Goal: Information Seeking & Learning: Learn about a topic

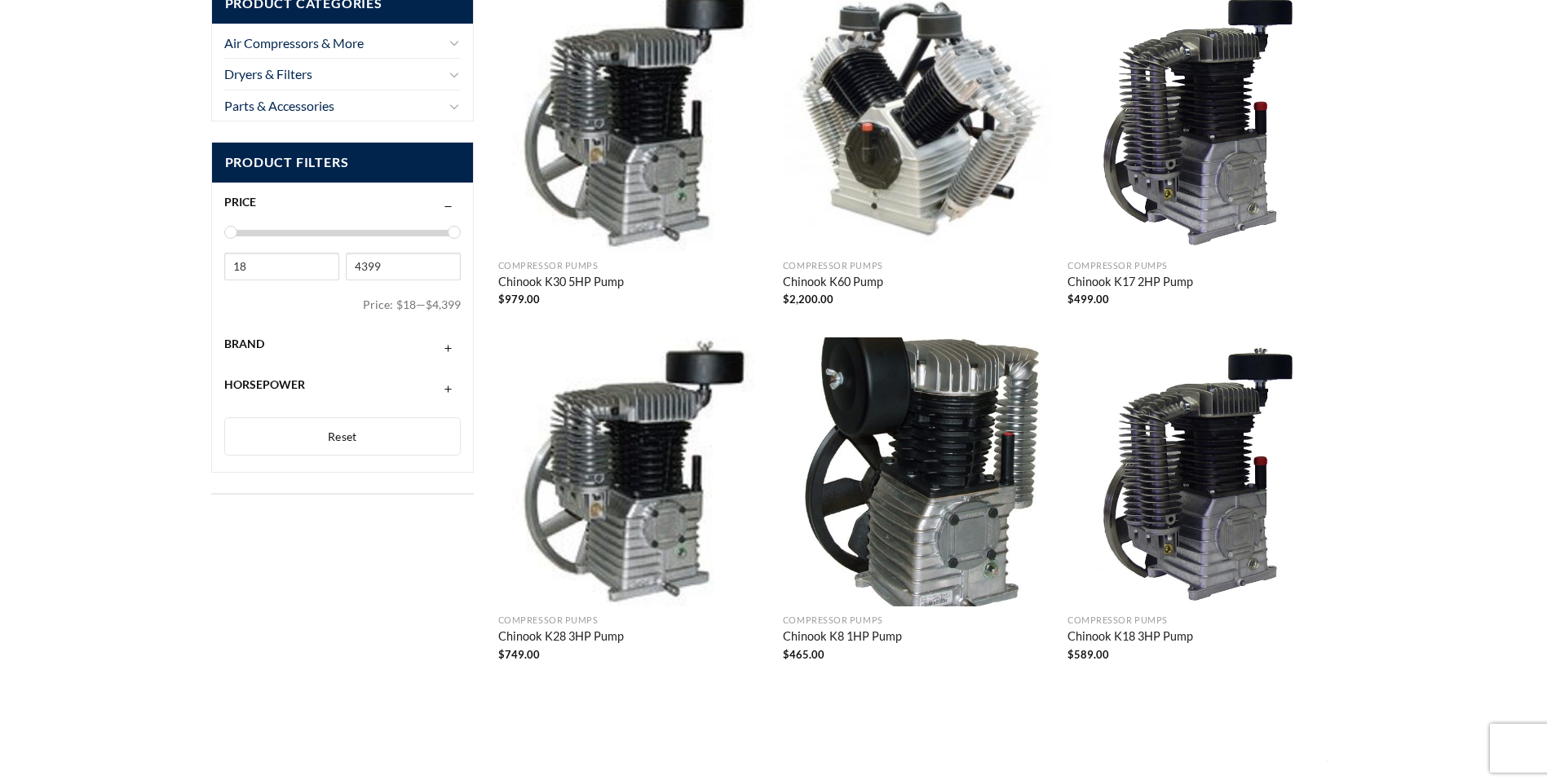
scroll to position [245, 0]
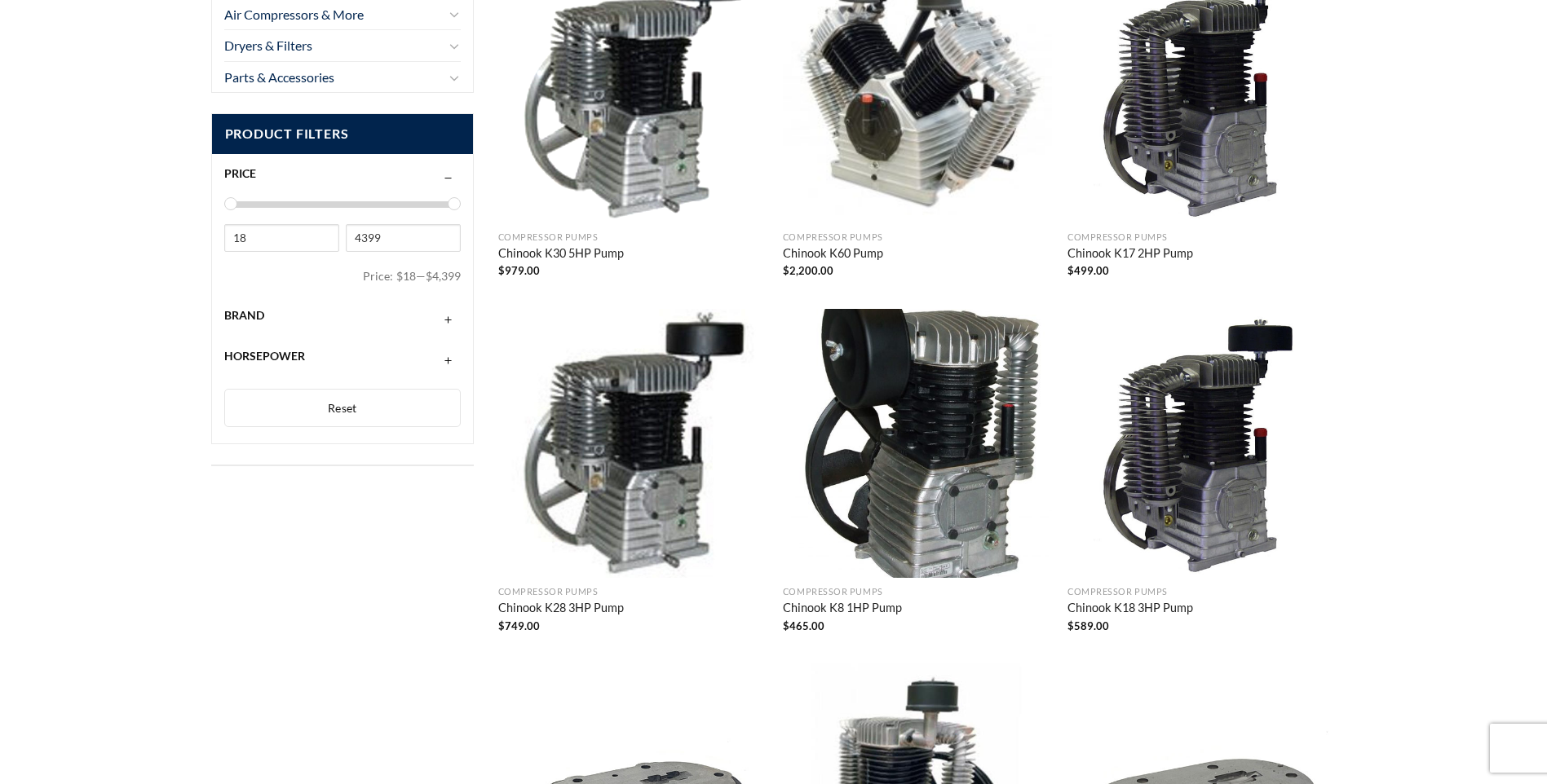
click at [625, 143] on img "Chinook K30 5HP Pump" at bounding box center [633, 89] width 269 height 269
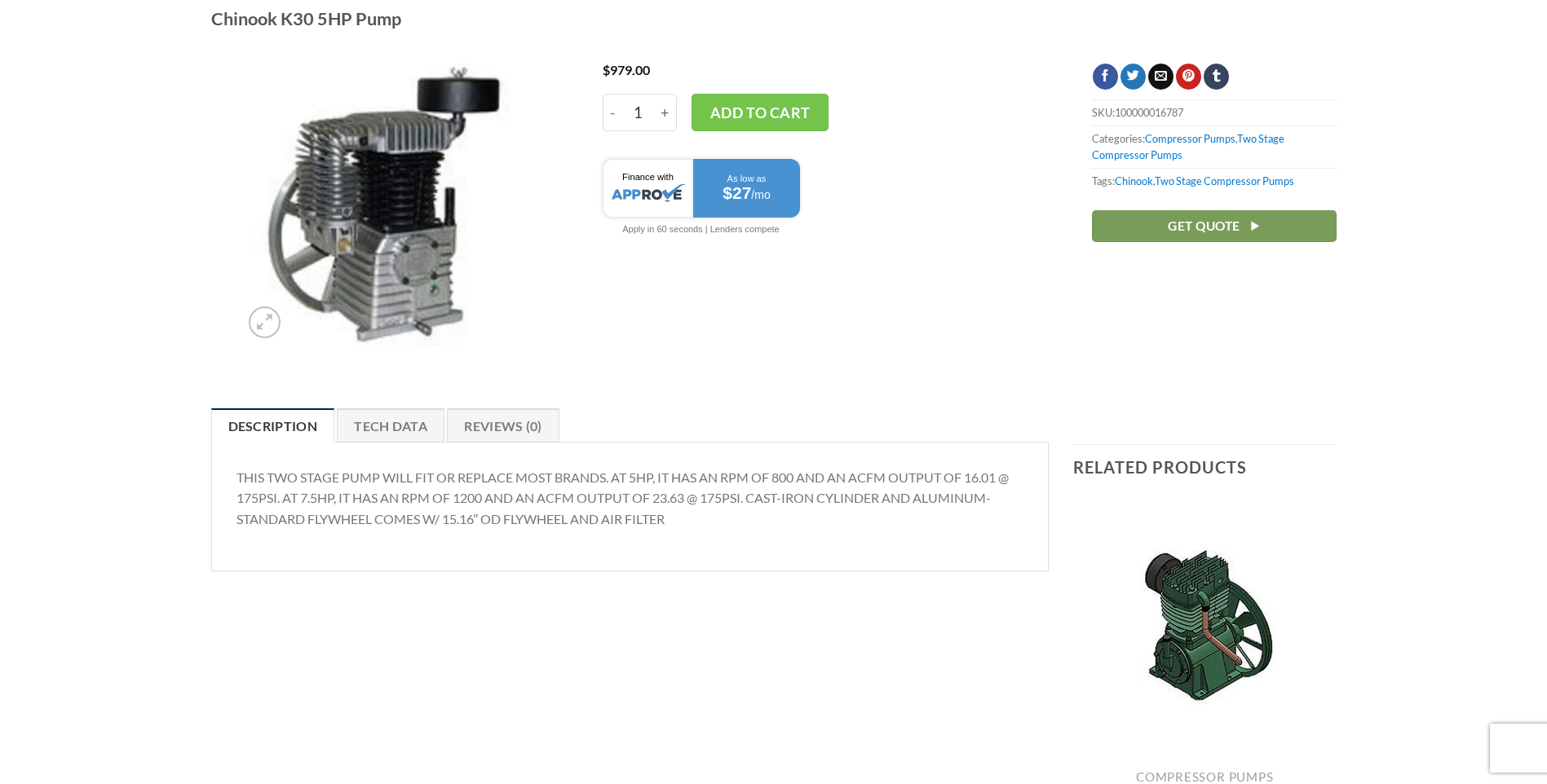
scroll to position [82, 0]
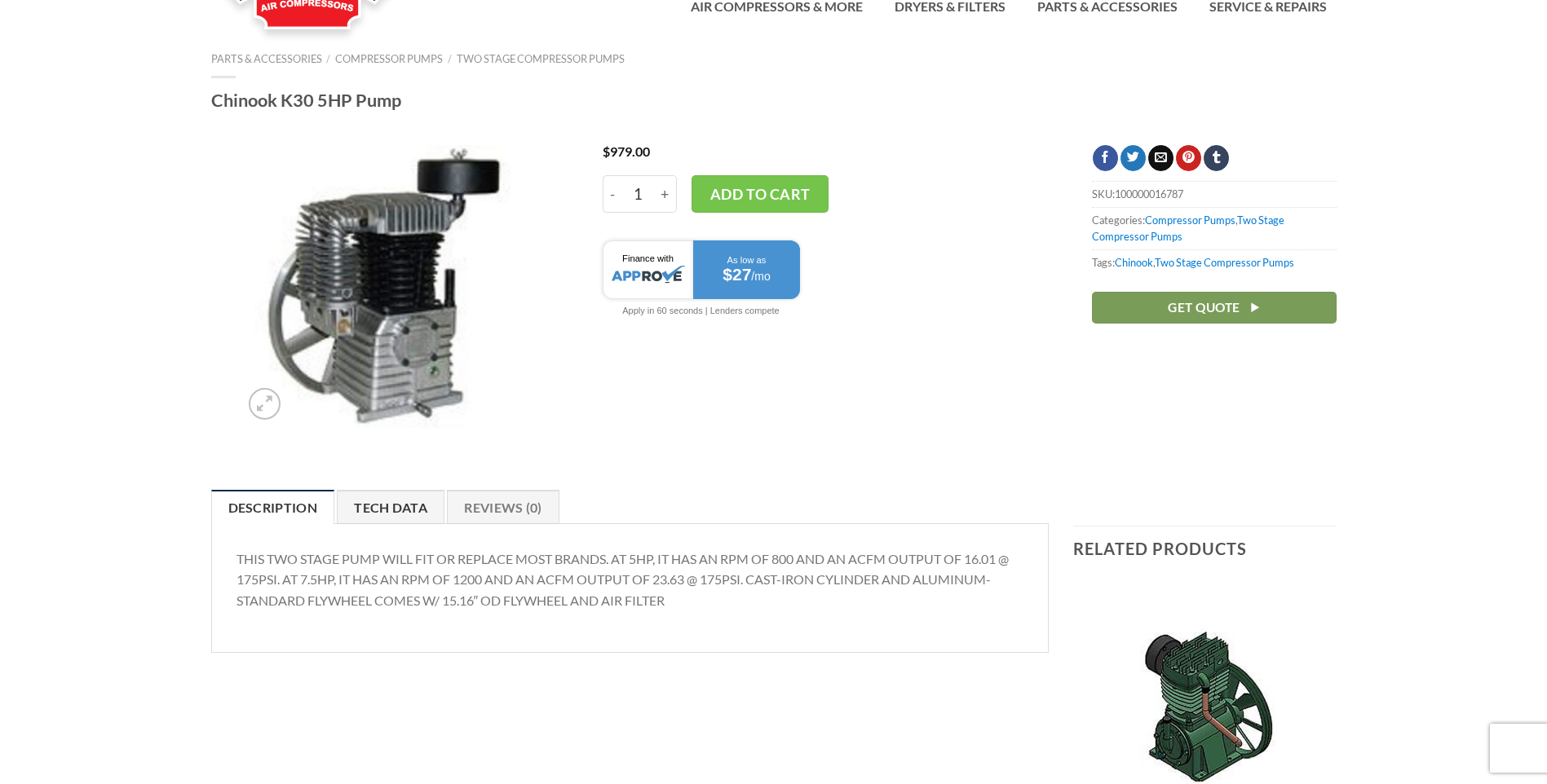
click at [394, 506] on link "Tech Data" at bounding box center [390, 507] width 108 height 34
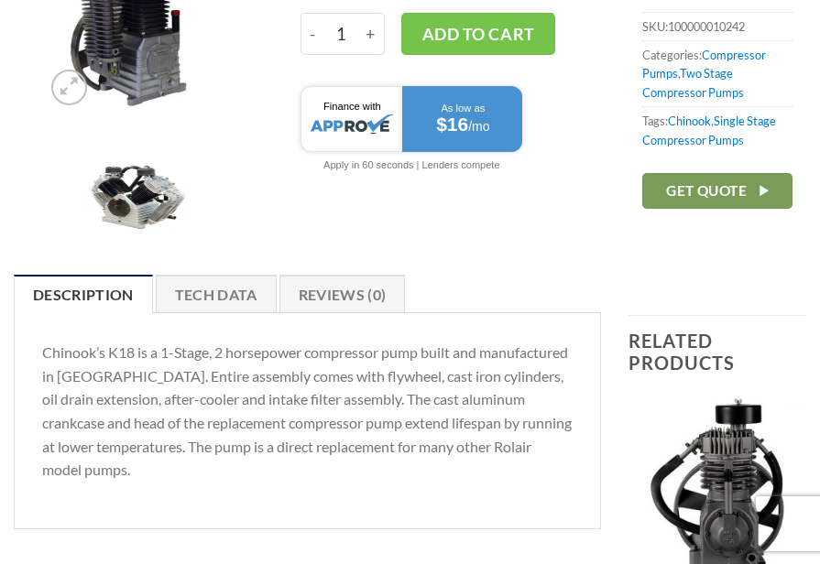
scroll to position [366, 0]
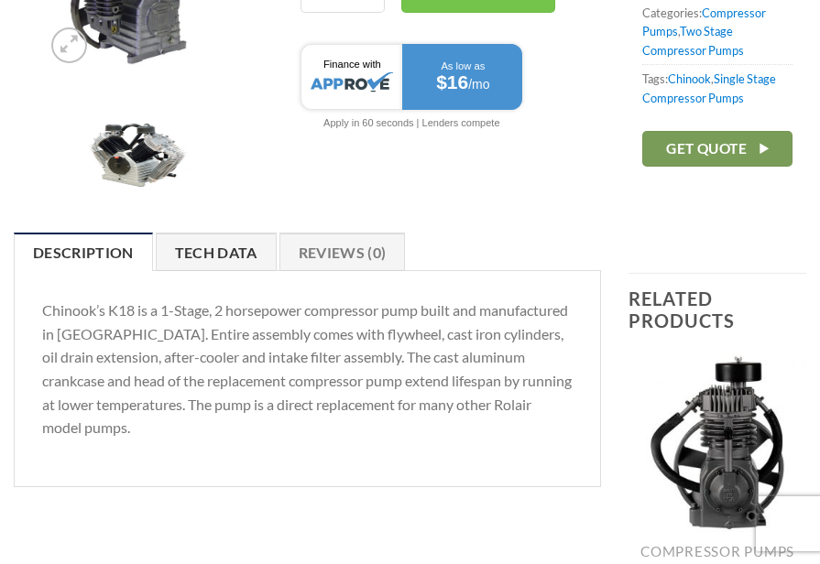
click at [211, 252] on link "Tech Data" at bounding box center [216, 252] width 121 height 38
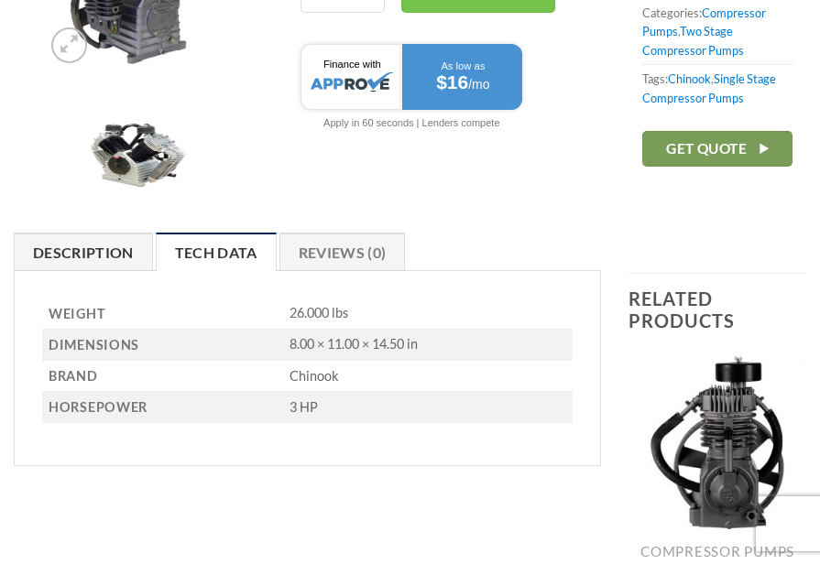
click at [55, 252] on link "Description" at bounding box center [83, 252] width 139 height 38
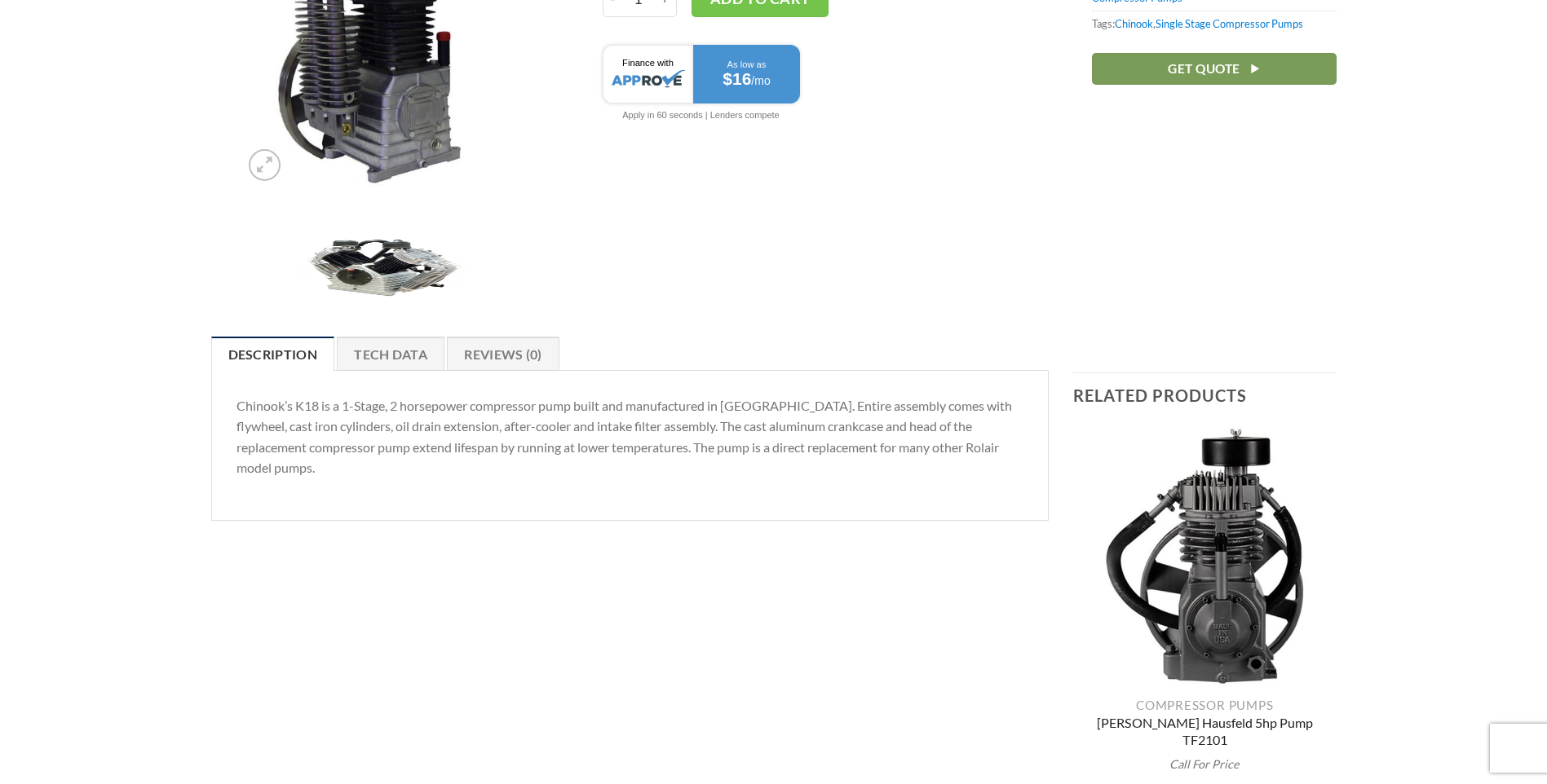
scroll to position [422, 0]
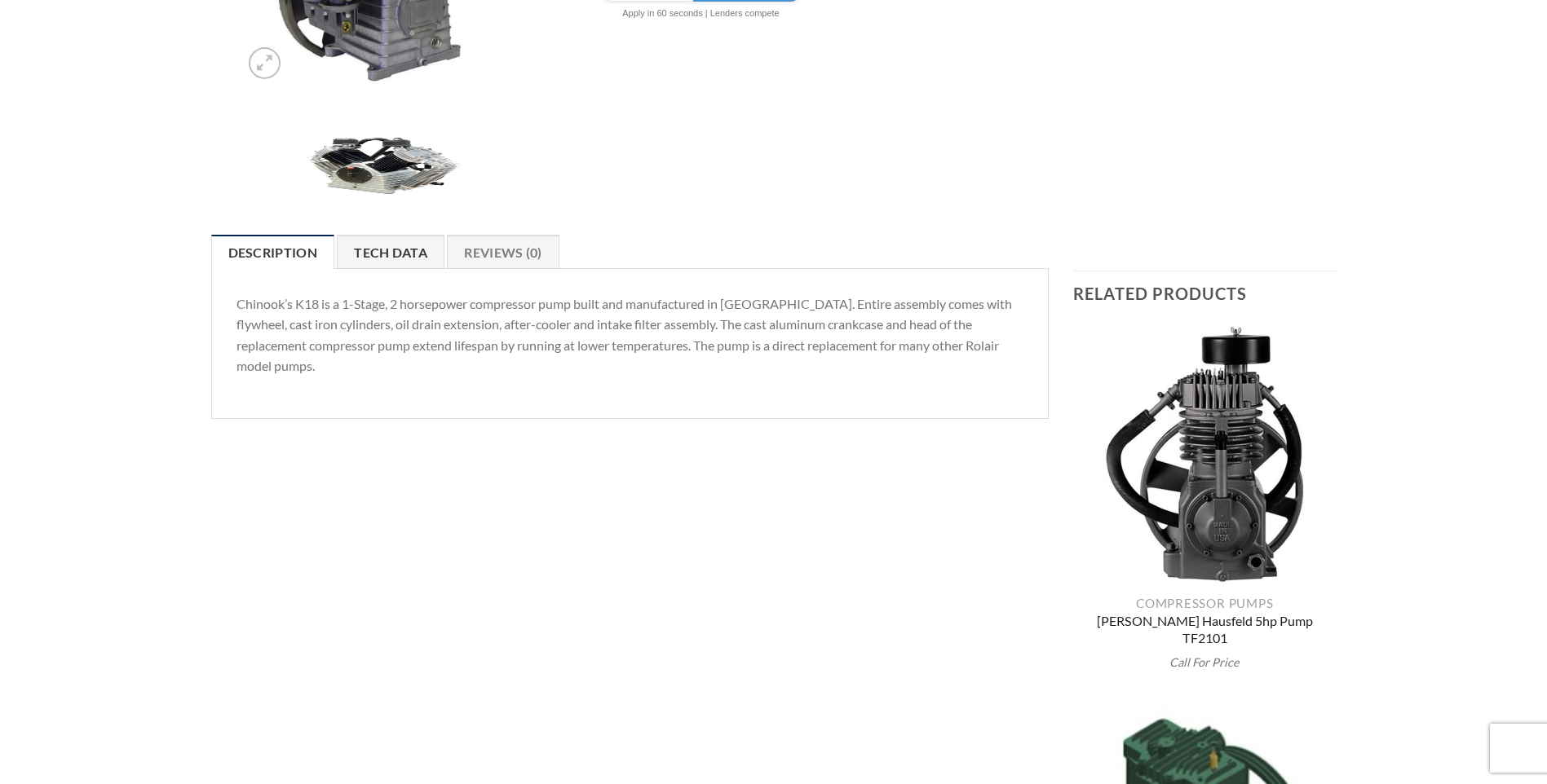
click at [409, 258] on link "Tech Data" at bounding box center [390, 252] width 108 height 34
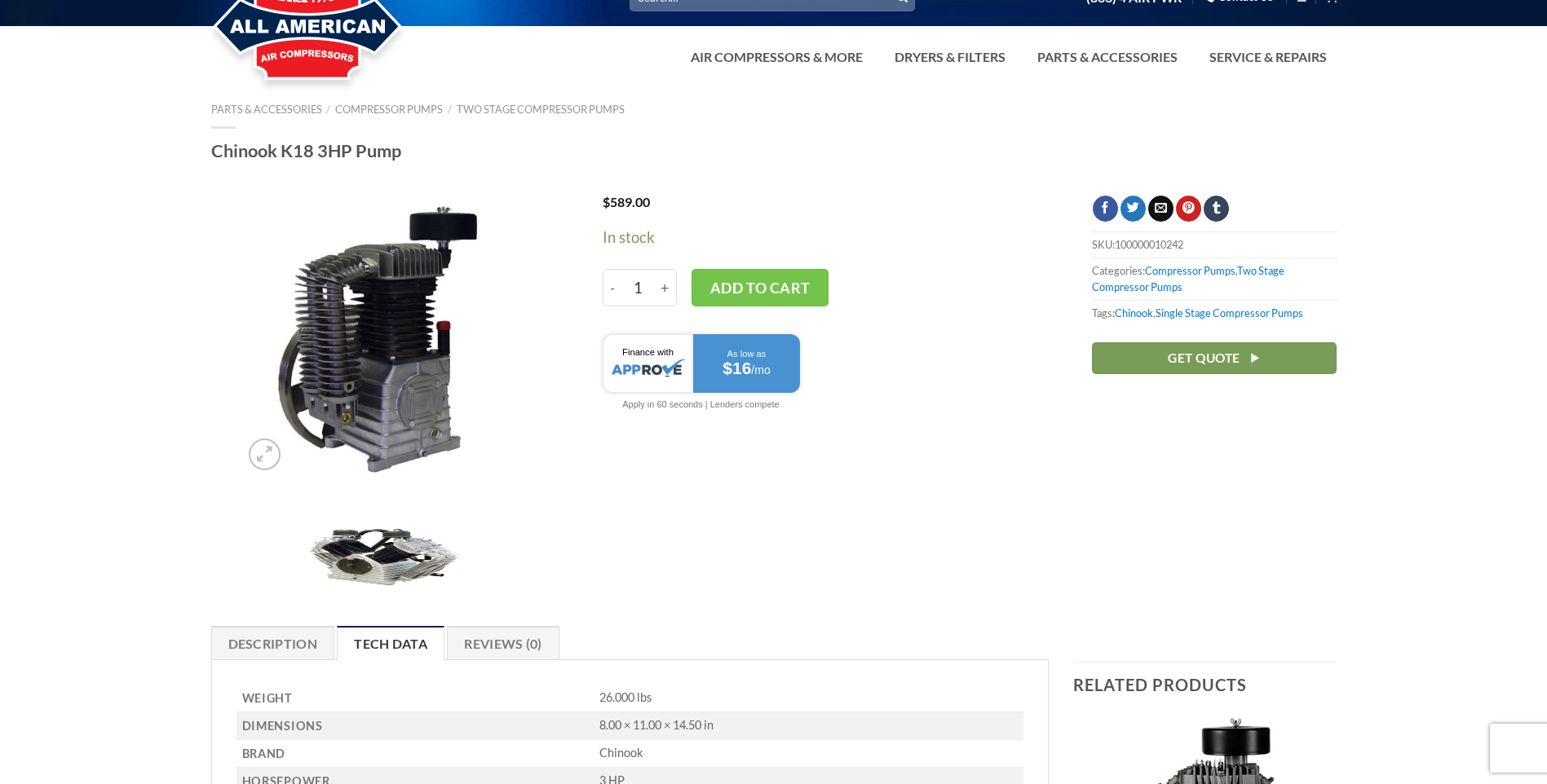
scroll to position [0, 0]
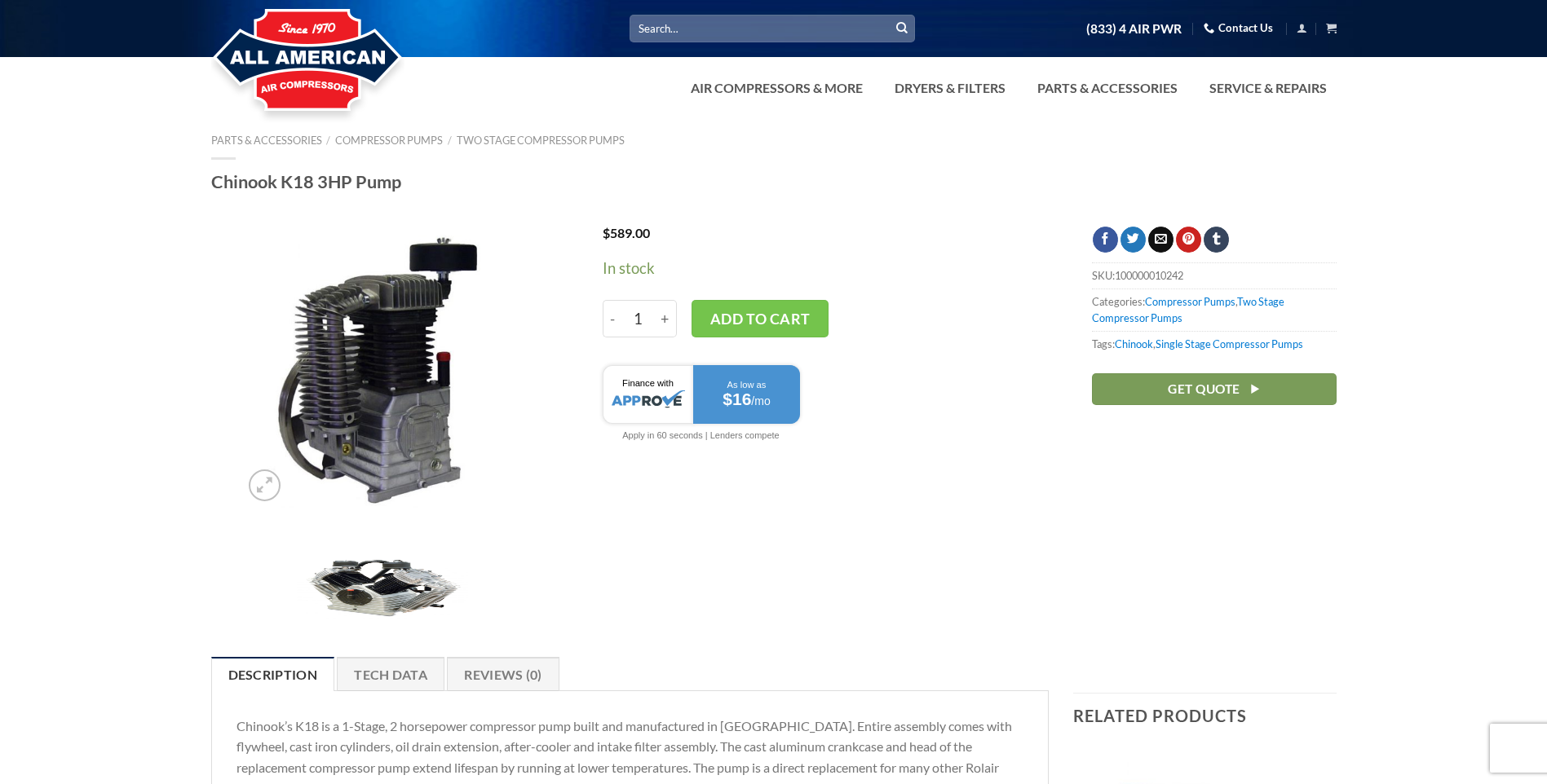
click at [1227, 20] on link "Contact Us" at bounding box center [1238, 28] width 69 height 25
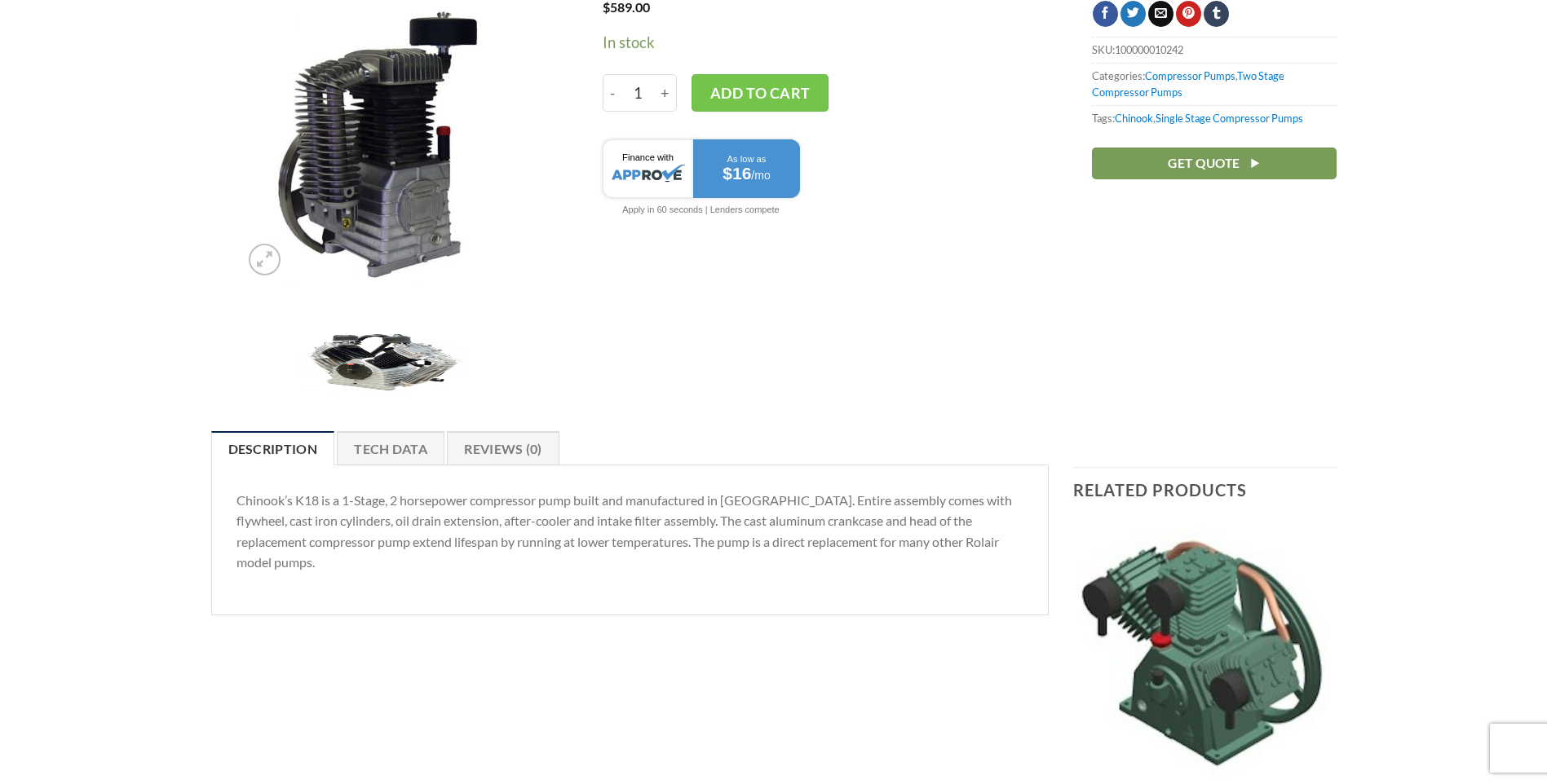
scroll to position [245, 0]
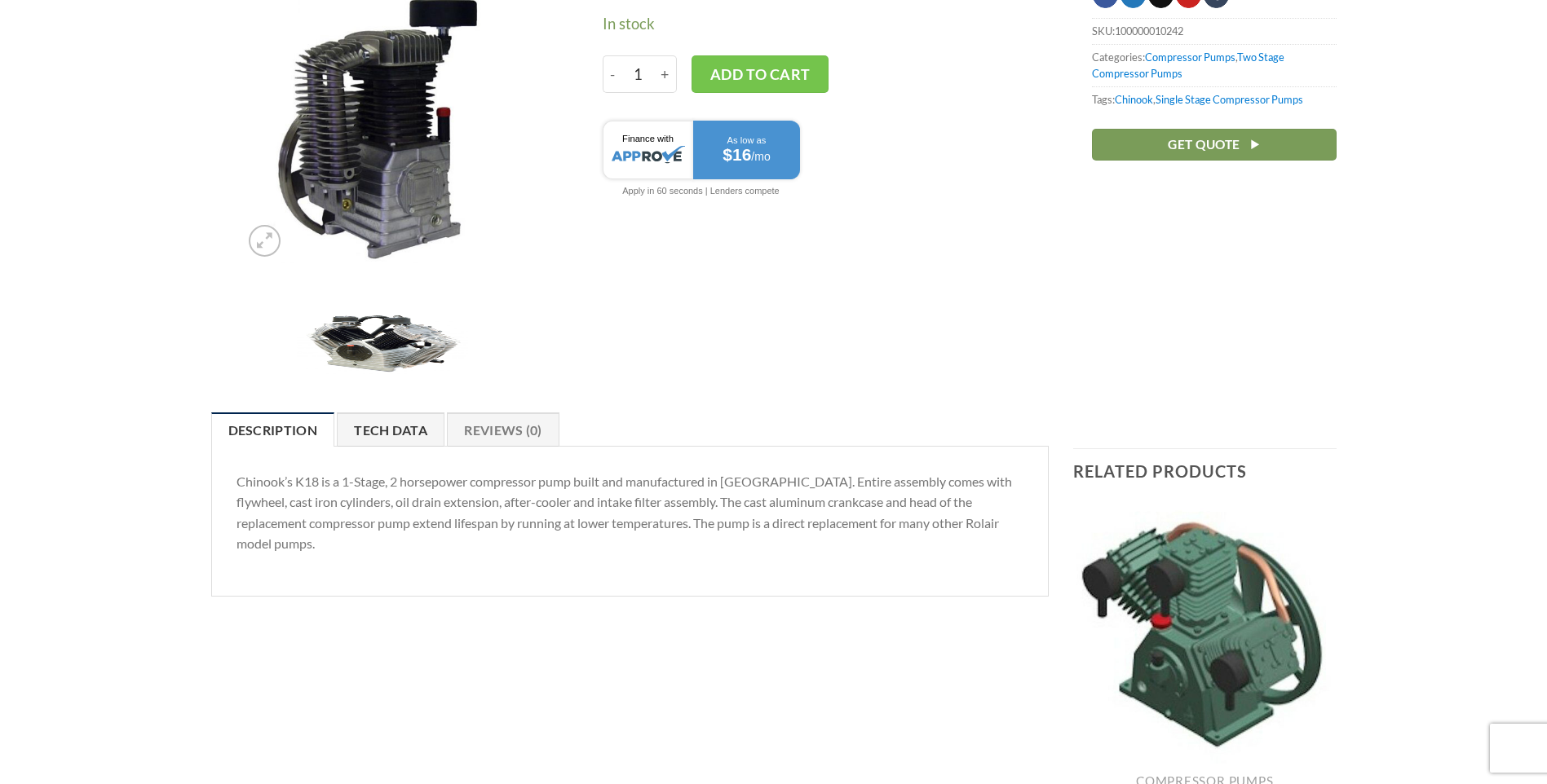
click at [396, 422] on link "Tech Data" at bounding box center [390, 429] width 108 height 34
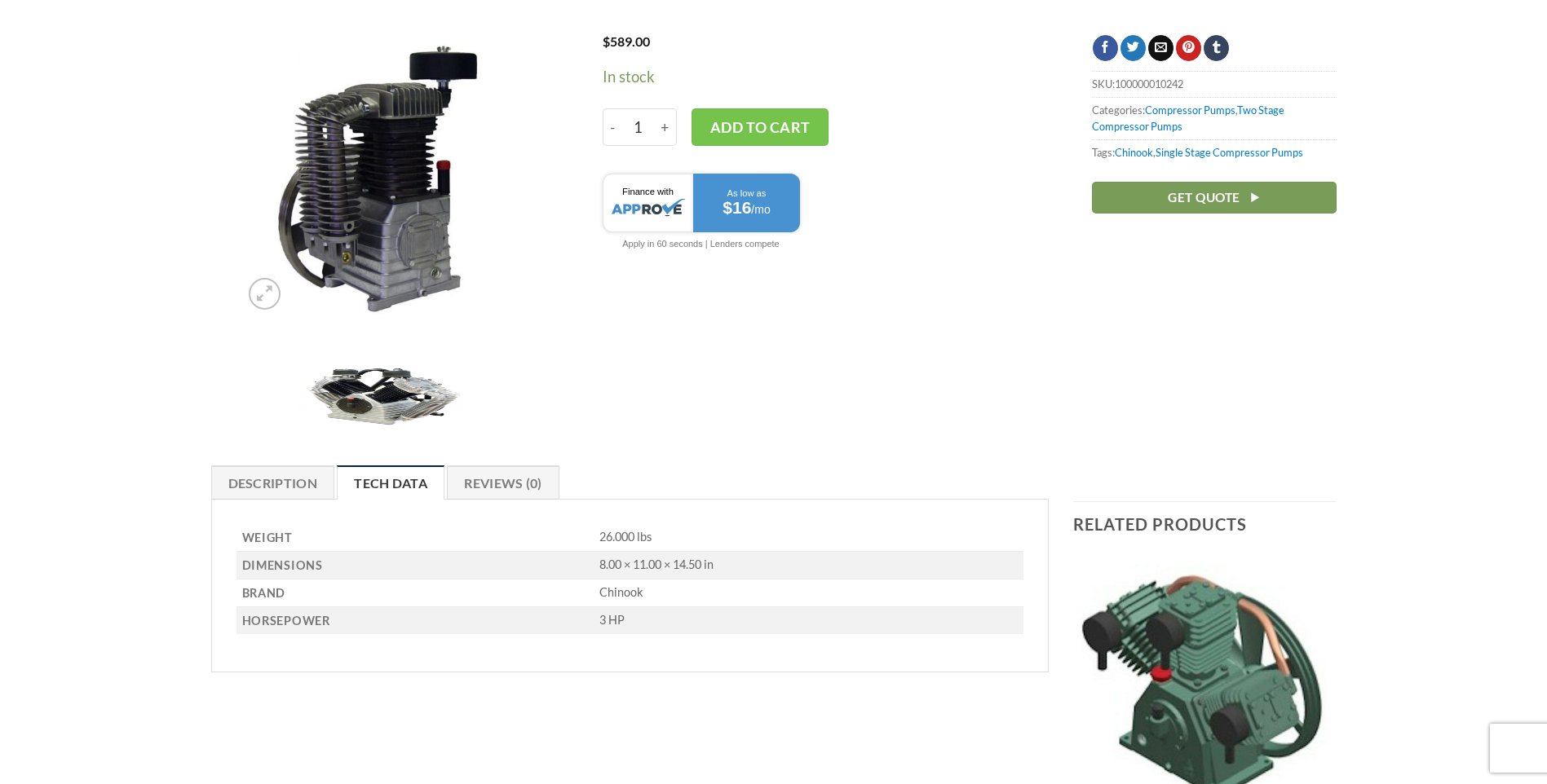
scroll to position [163, 0]
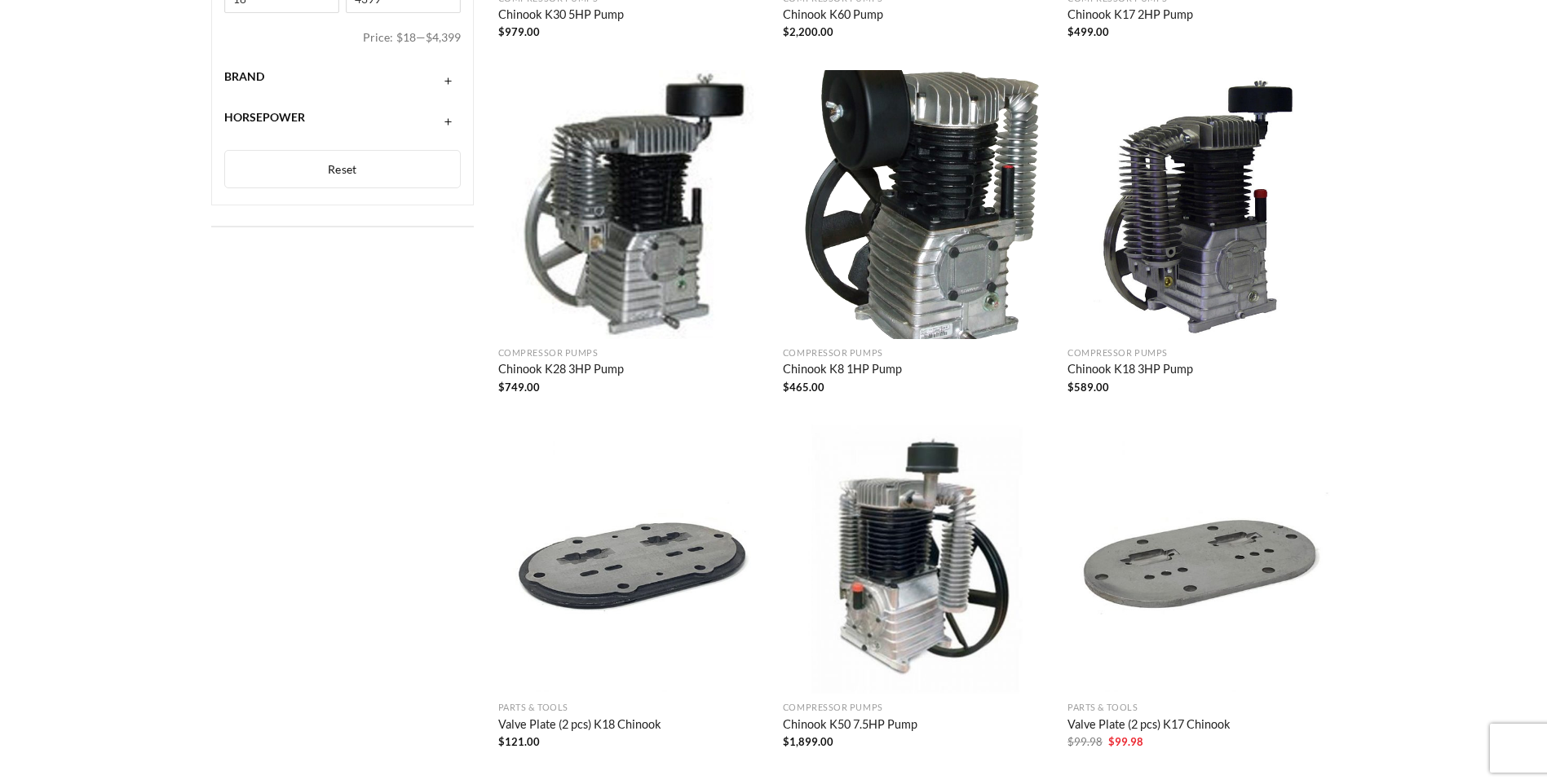
scroll to position [489, 0]
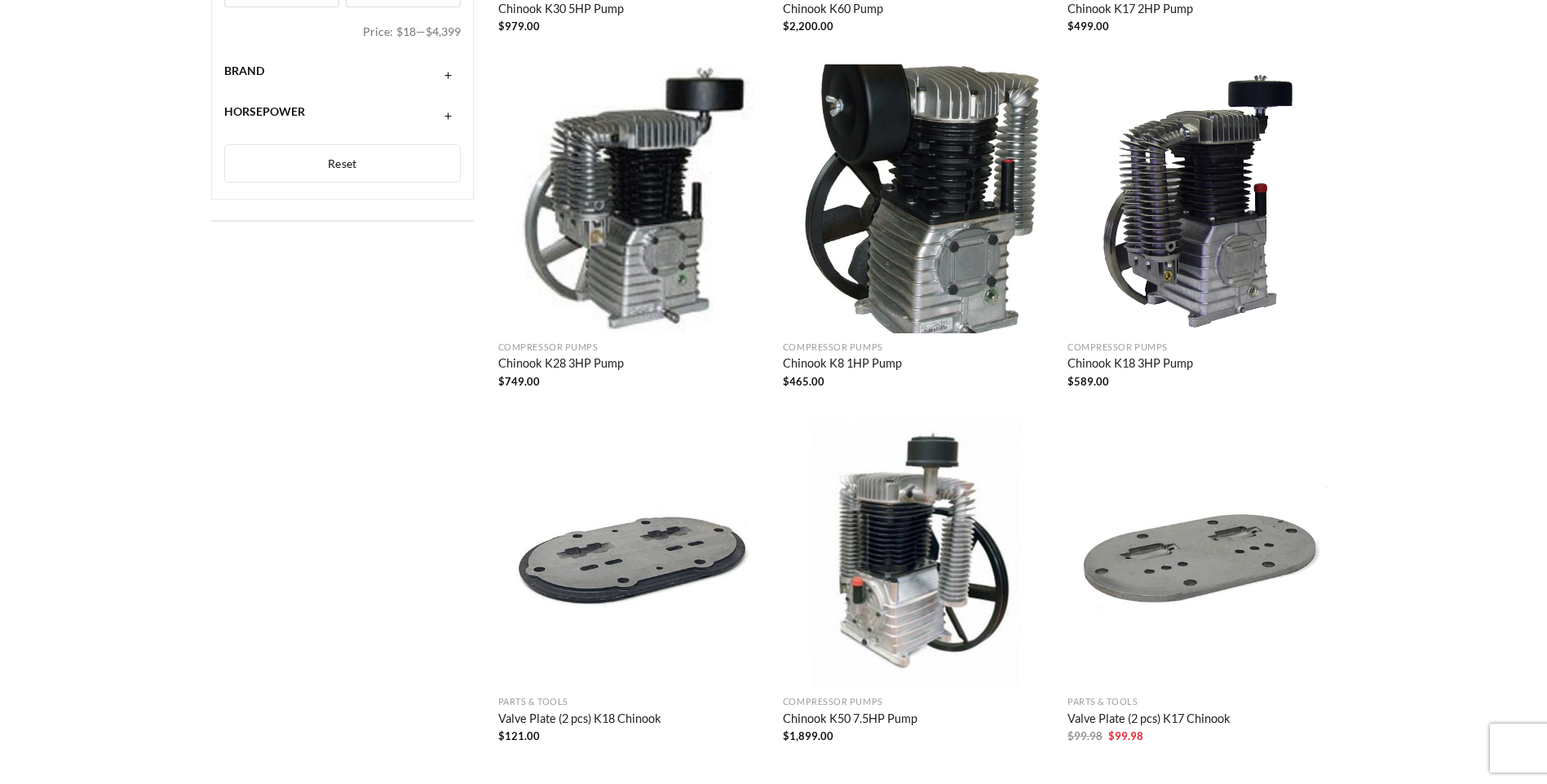
click at [1234, 175] on img "Chinook K18 3HP Pump" at bounding box center [1202, 198] width 269 height 269
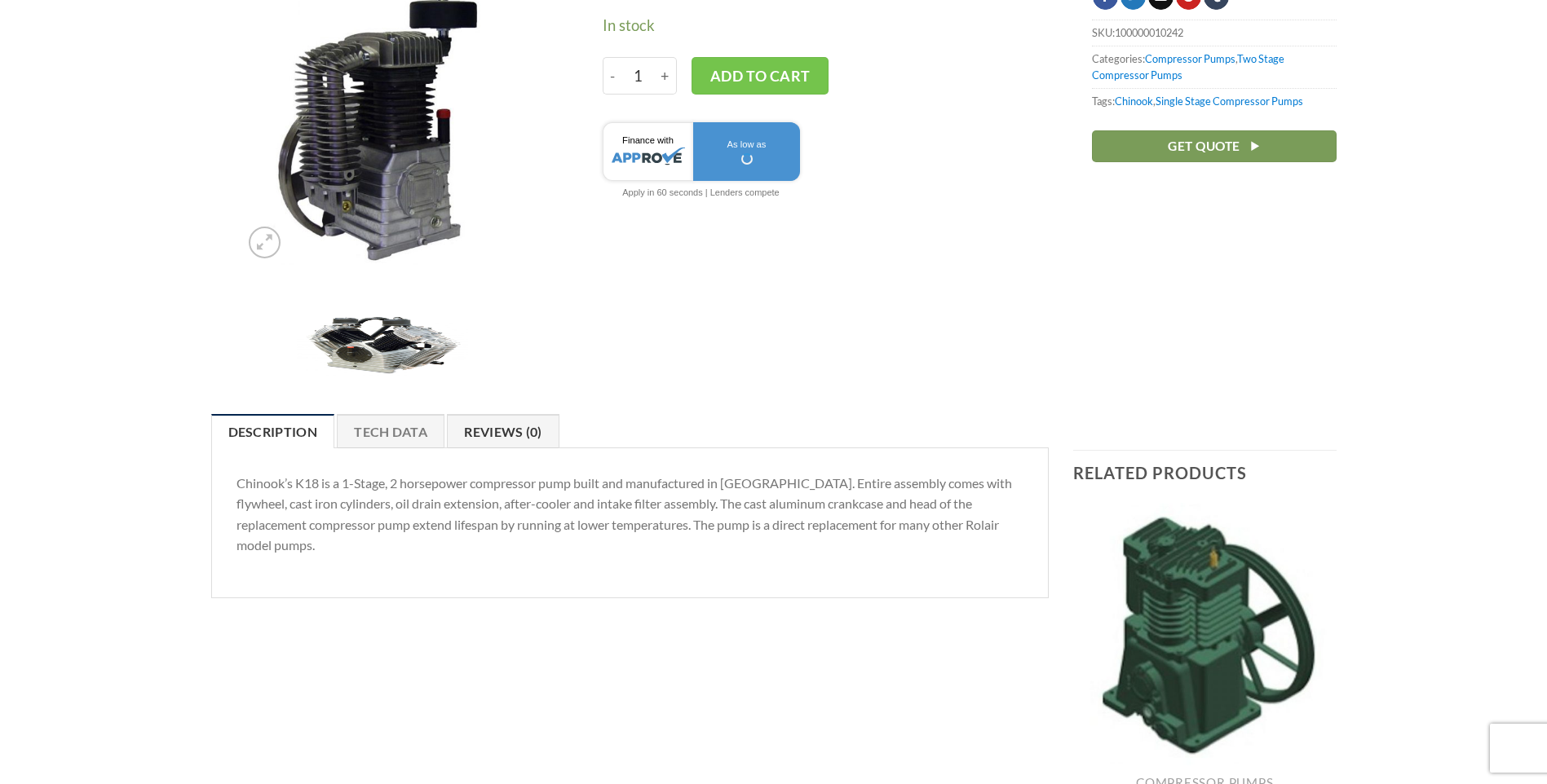
scroll to position [245, 0]
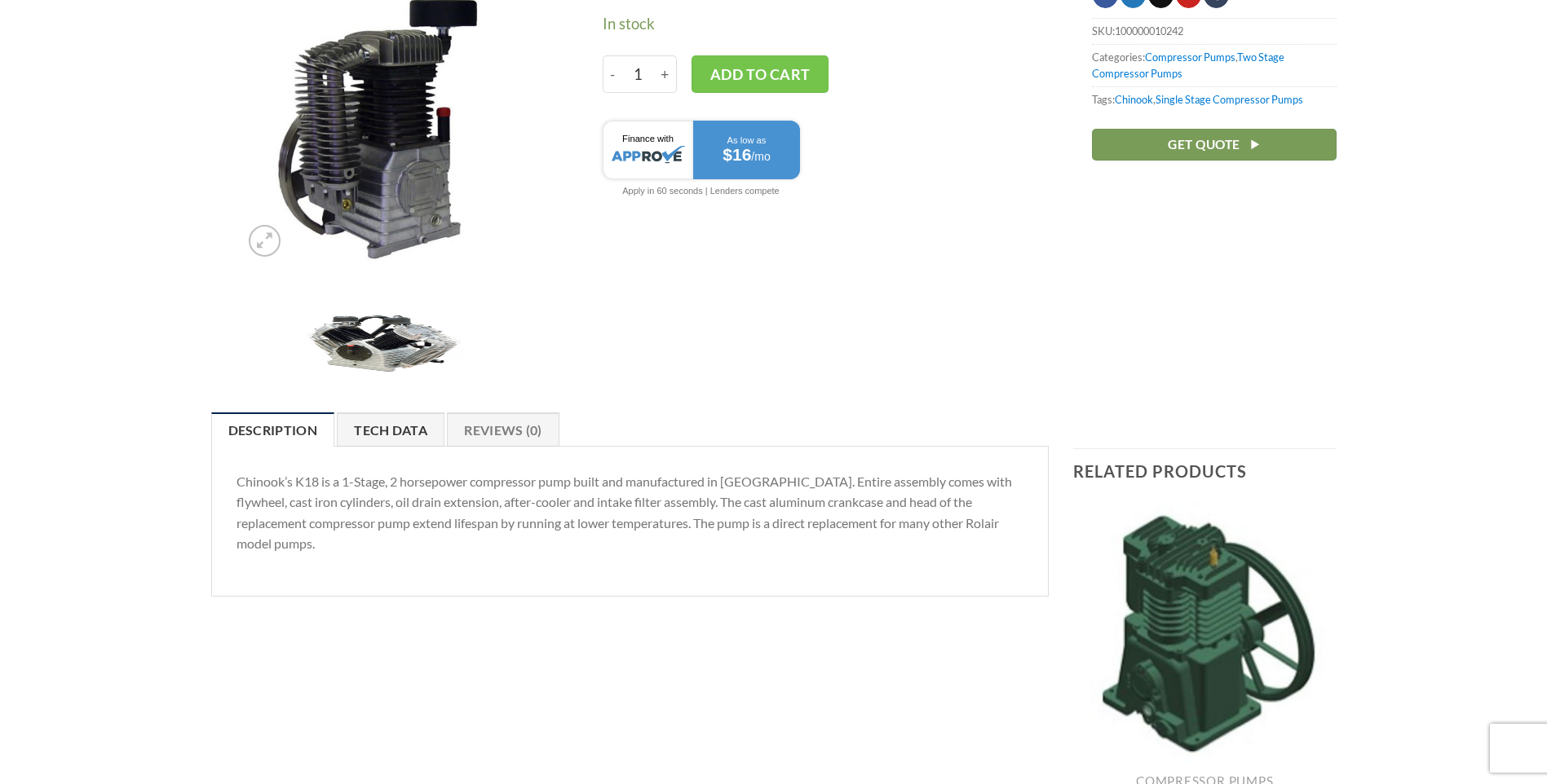
click at [401, 432] on link "Tech Data" at bounding box center [390, 429] width 108 height 34
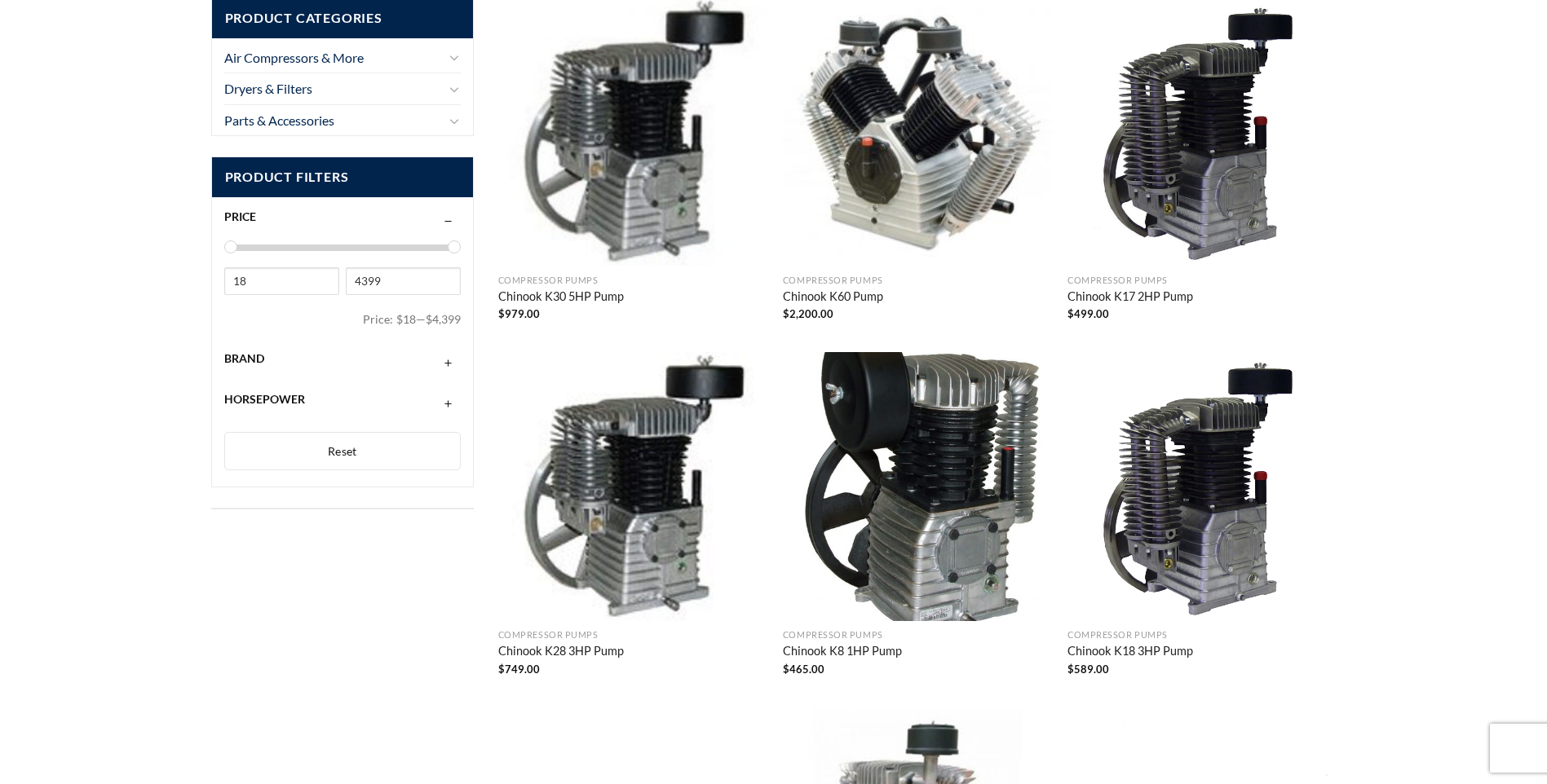
scroll to position [270, 0]
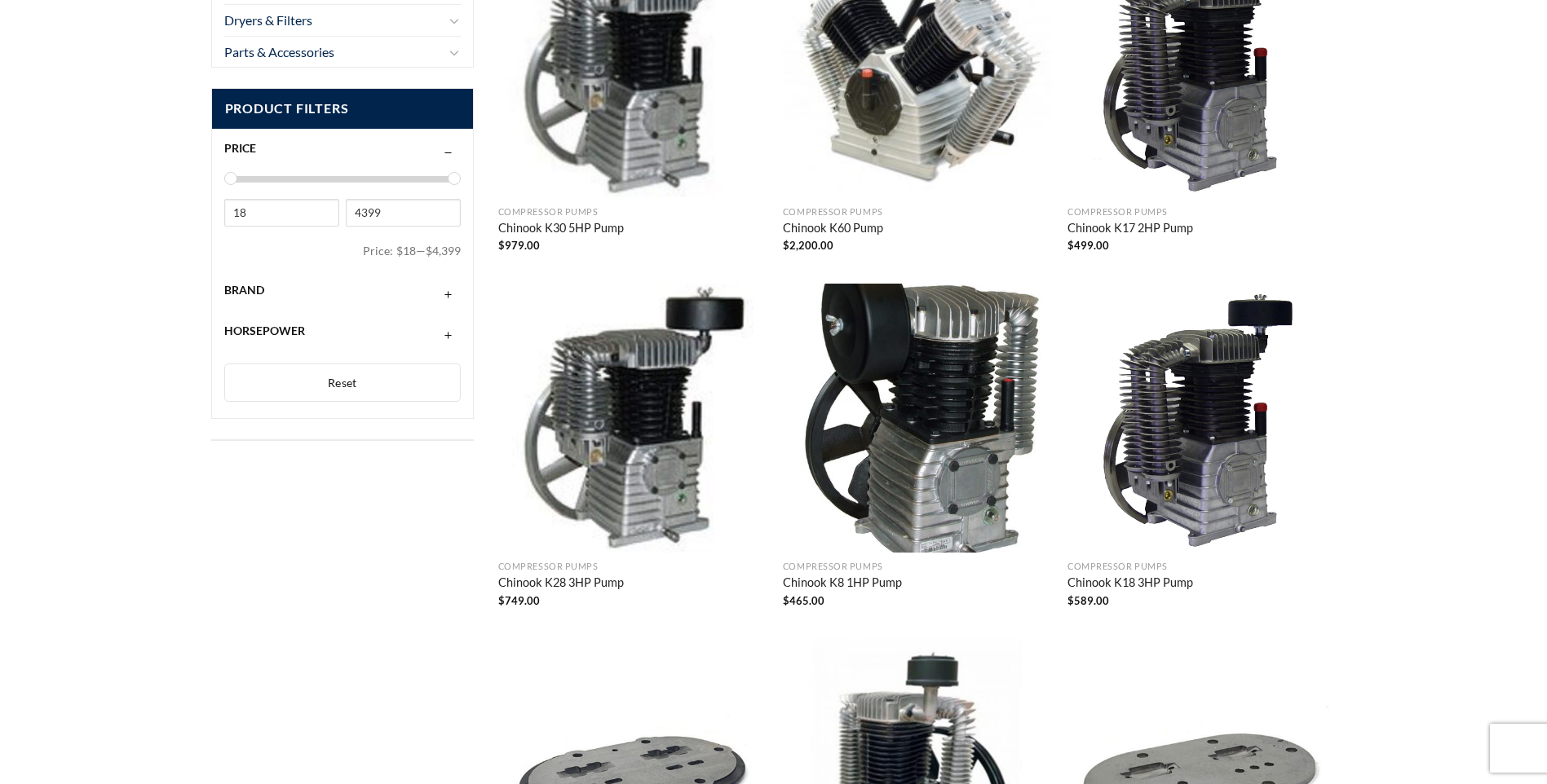
click at [1211, 409] on img "Chinook K18 3HP Pump" at bounding box center [1202, 418] width 269 height 269
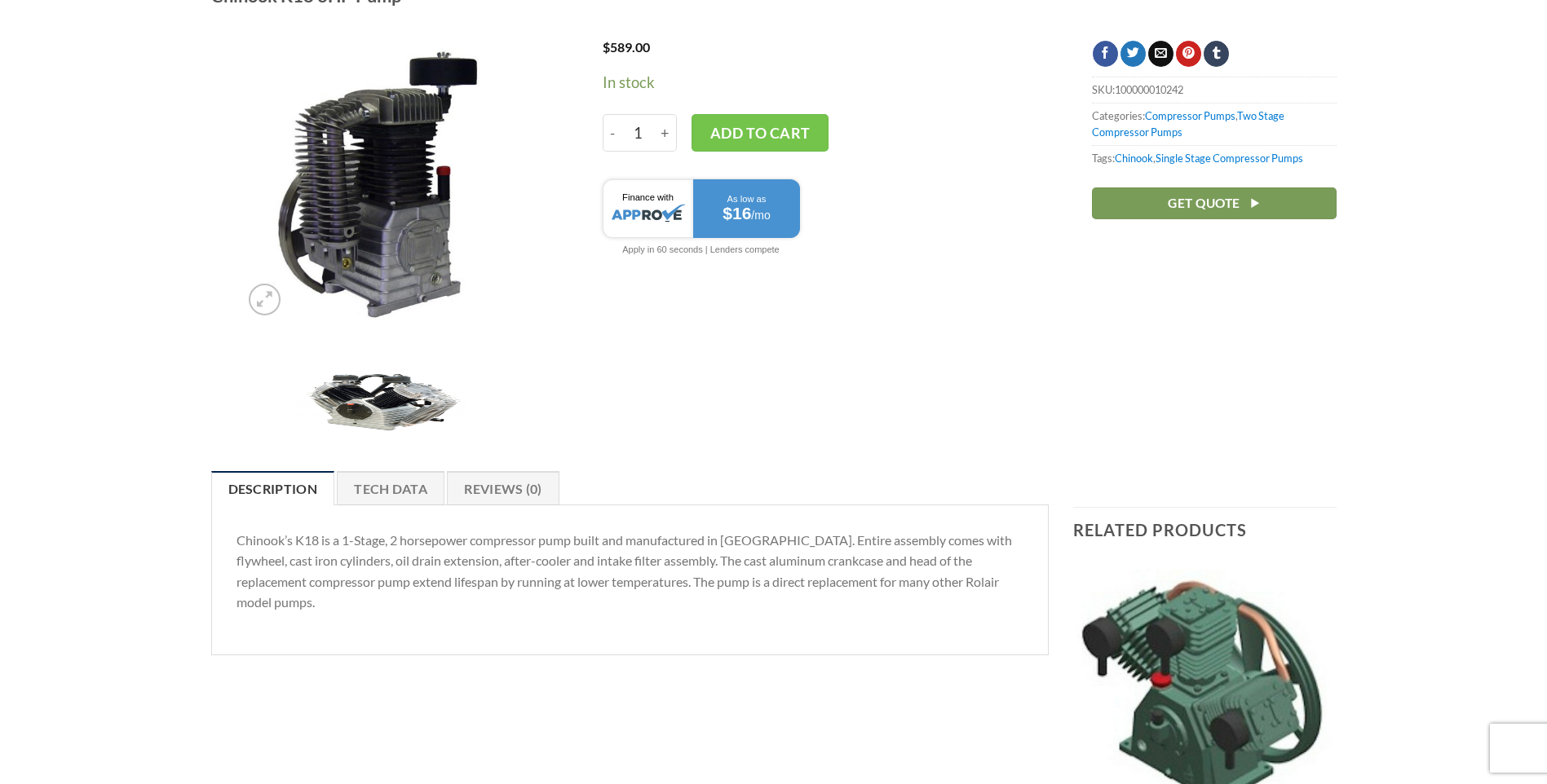
scroll to position [245, 0]
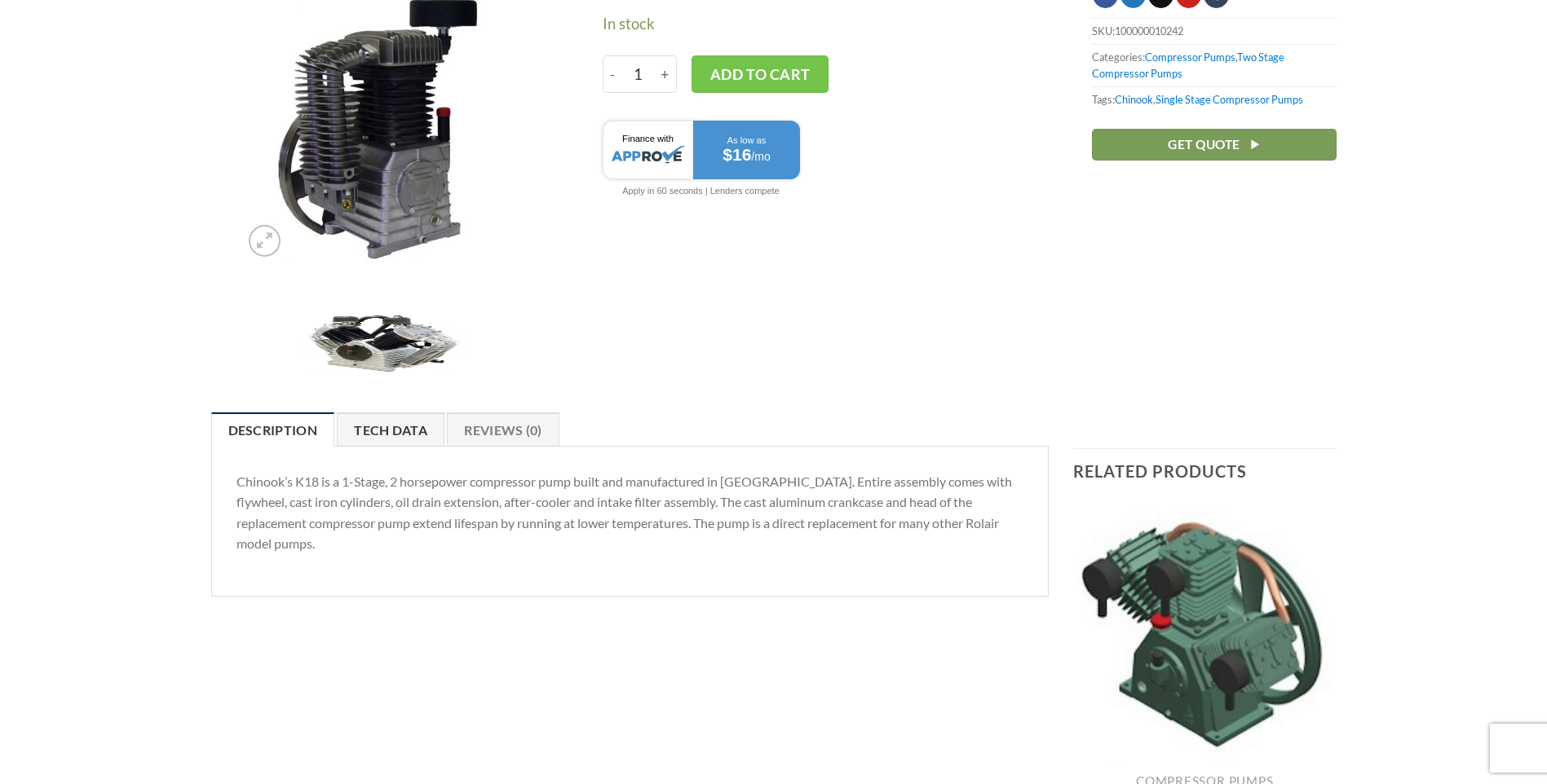
click at [411, 429] on link "Tech Data" at bounding box center [390, 429] width 108 height 34
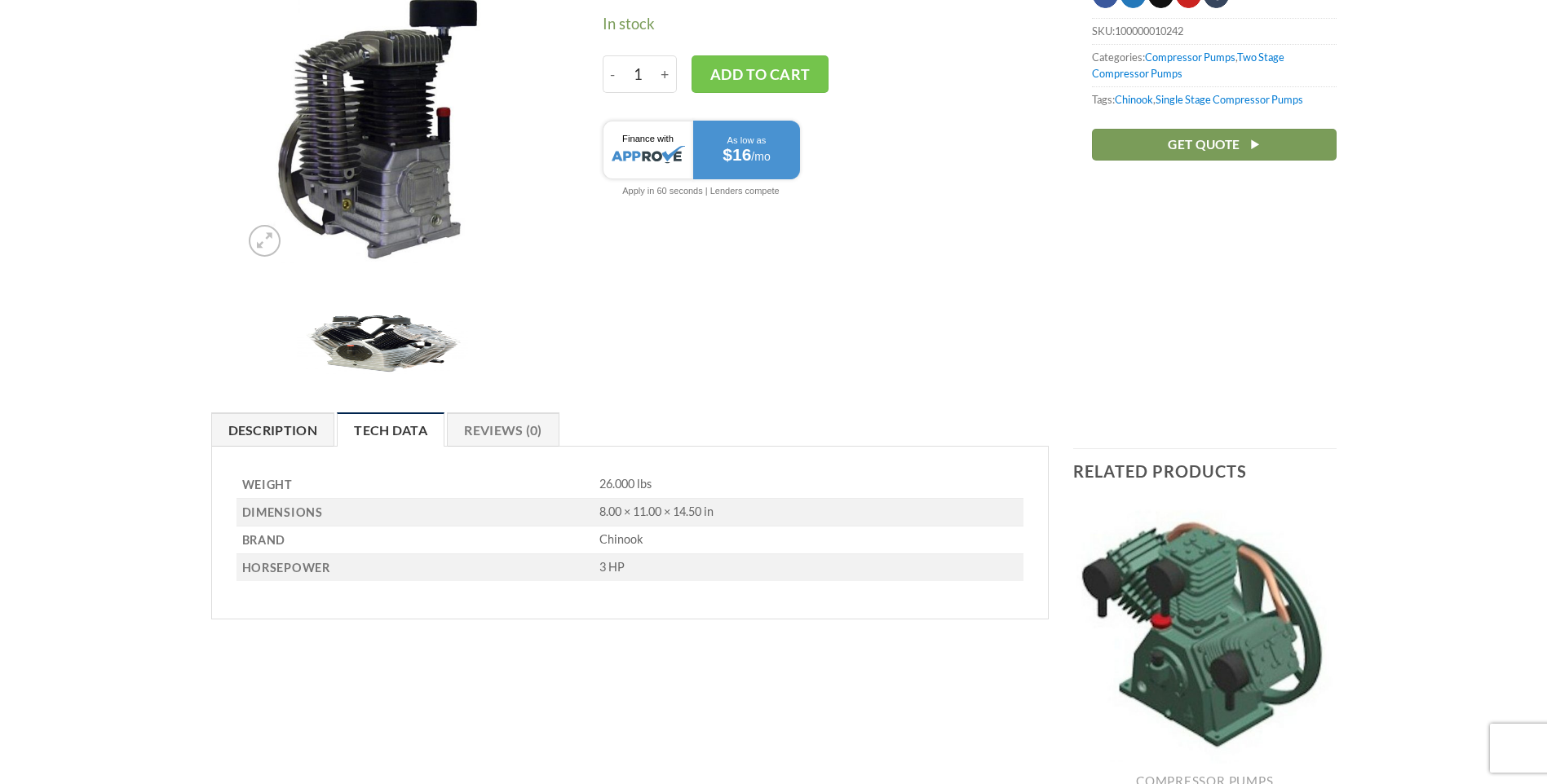
click at [317, 416] on link "Description" at bounding box center [272, 429] width 124 height 34
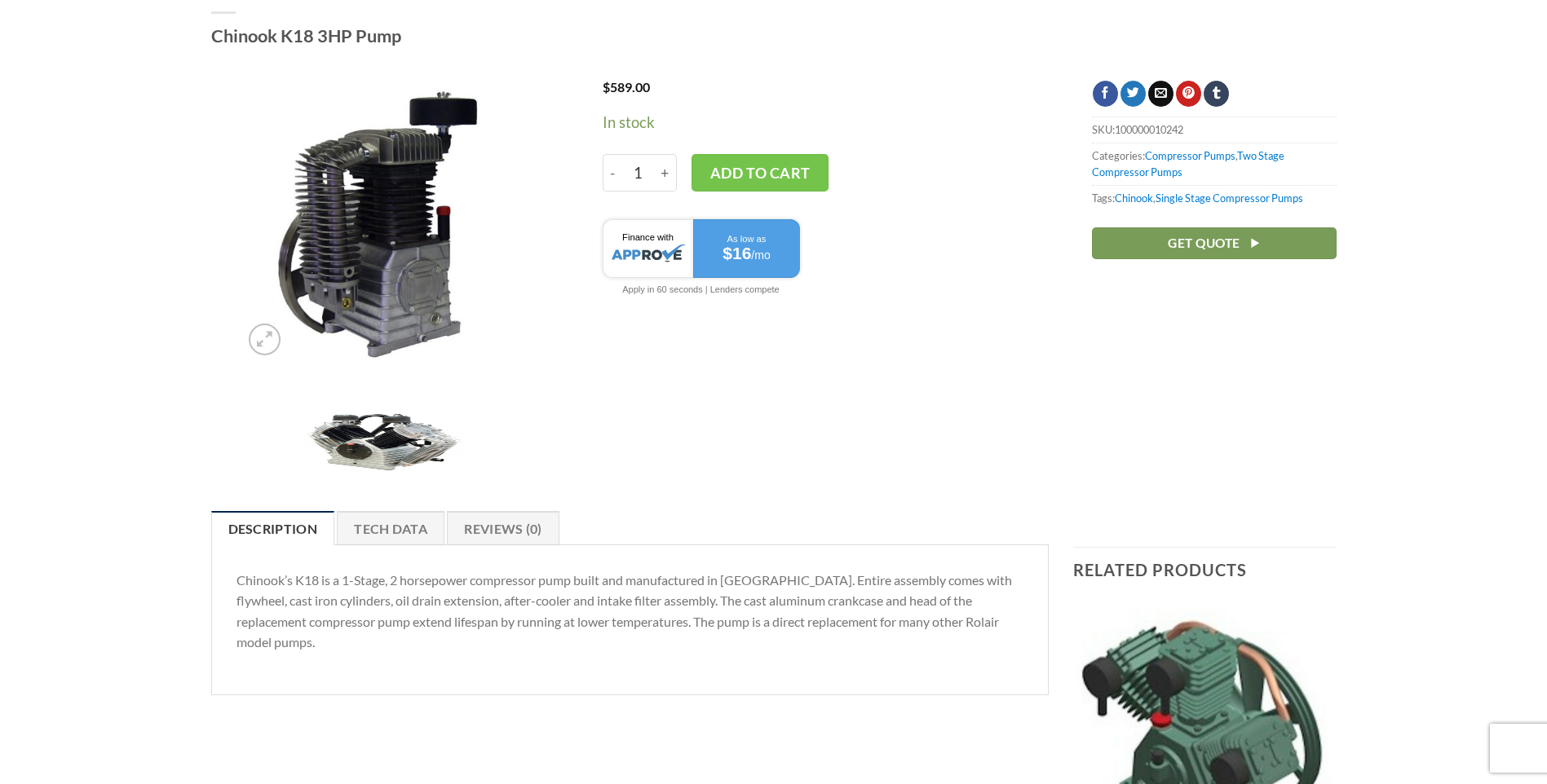
scroll to position [0, 0]
